Goal: Task Accomplishment & Management: Manage account settings

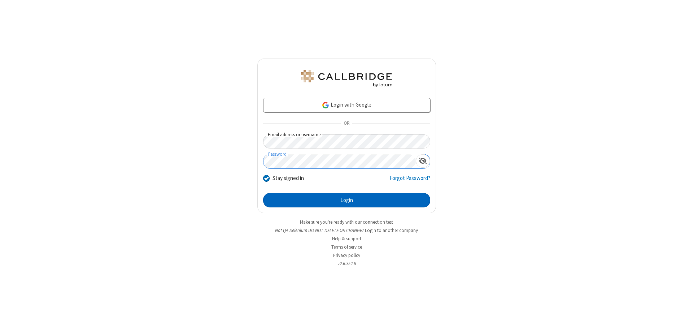
click at [347, 200] on button "Login" at bounding box center [346, 200] width 167 height 14
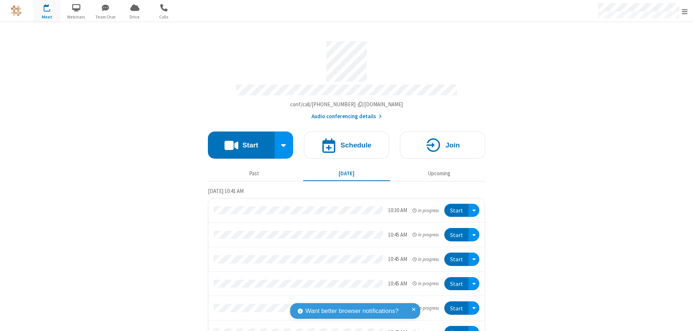
click at [685, 11] on span "Open menu" at bounding box center [685, 11] width 6 height 7
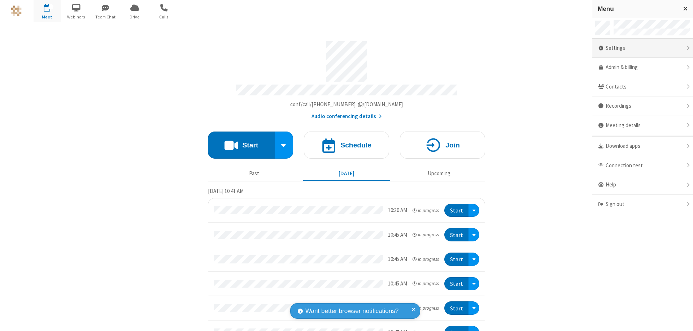
click at [643, 48] on div "Settings" at bounding box center [643, 48] width 101 height 19
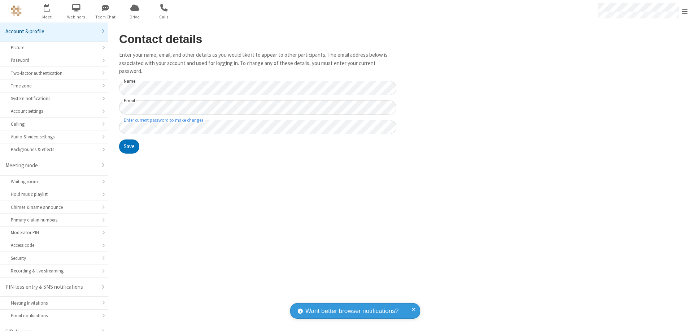
scroll to position [10, 0]
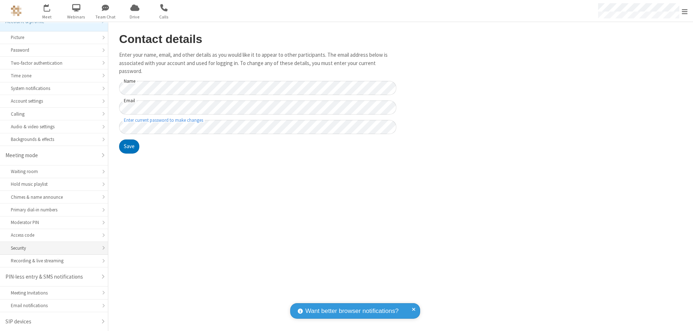
click at [51, 248] on div "Security" at bounding box center [54, 247] width 86 height 7
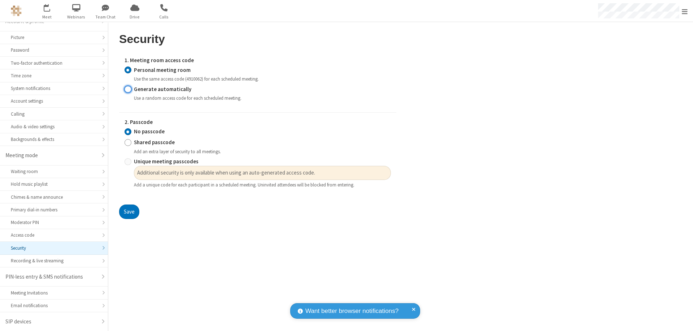
click at [128, 89] on input "Generate automatically" at bounding box center [128, 89] width 7 height 8
radio input "true"
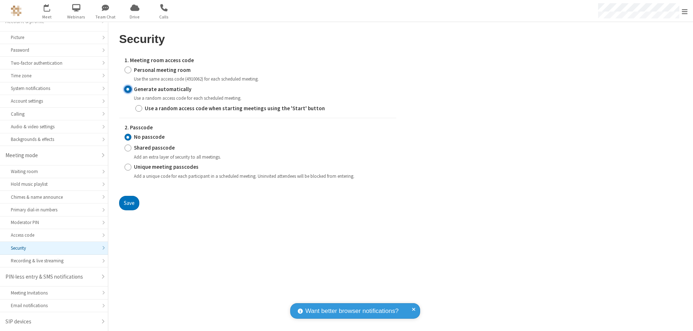
click at [128, 137] on input "No passcode" at bounding box center [128, 137] width 7 height 8
click at [129, 203] on button "Save" at bounding box center [129, 203] width 20 height 14
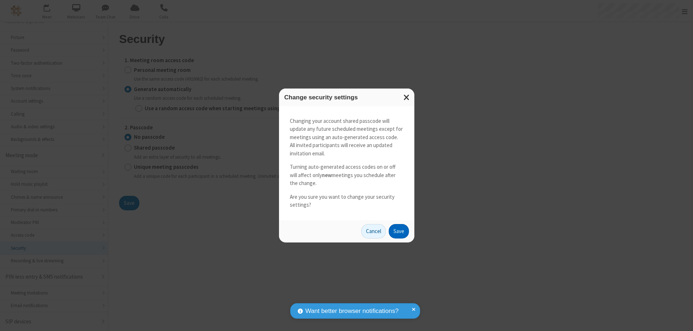
click at [399, 231] on button "Save" at bounding box center [399, 231] width 20 height 14
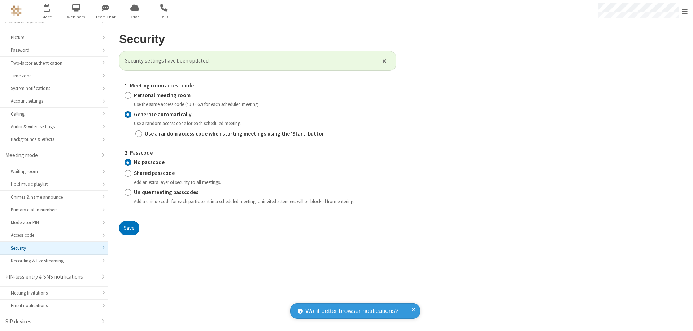
click at [685, 11] on span "Open menu" at bounding box center [685, 11] width 6 height 7
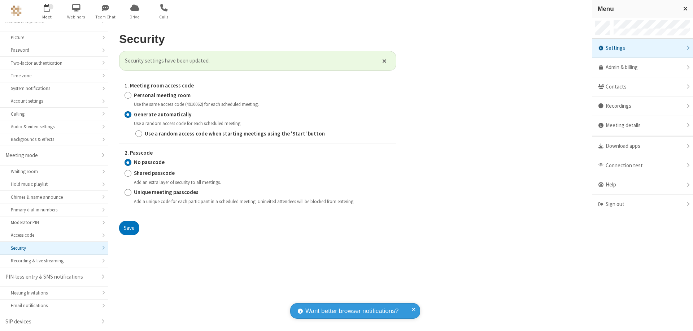
click at [47, 11] on span "button" at bounding box center [47, 7] width 27 height 12
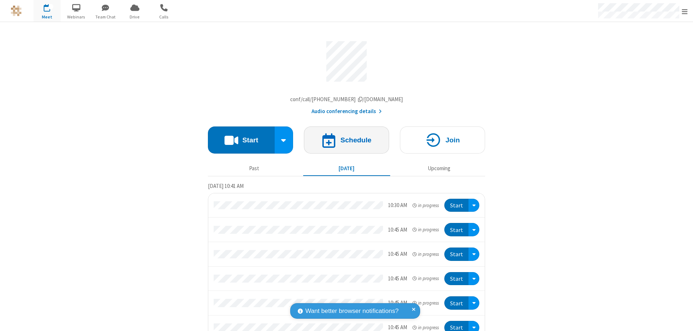
click at [344, 142] on h4 "Schedule" at bounding box center [355, 139] width 31 height 7
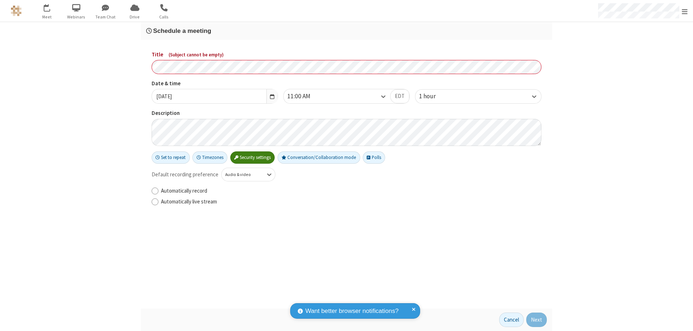
click at [347, 31] on h3 "Schedule a meeting" at bounding box center [346, 30] width 401 height 7
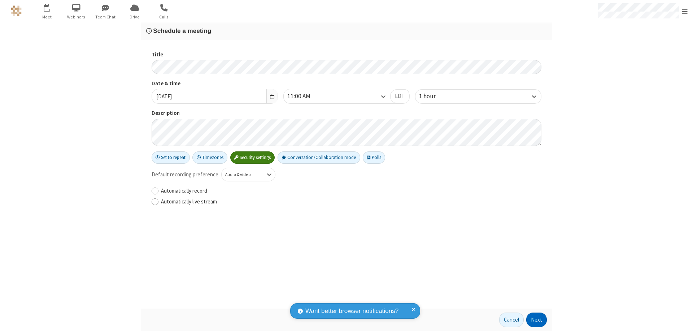
click at [537, 320] on button "Next" at bounding box center [536, 319] width 21 height 14
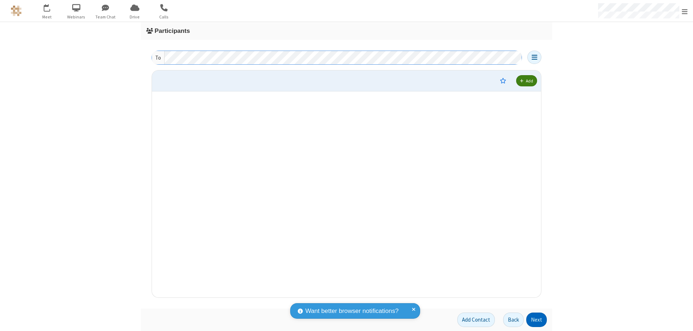
click at [537, 320] on button "Next" at bounding box center [536, 319] width 21 height 14
